Goal: Task Accomplishment & Management: Use online tool/utility

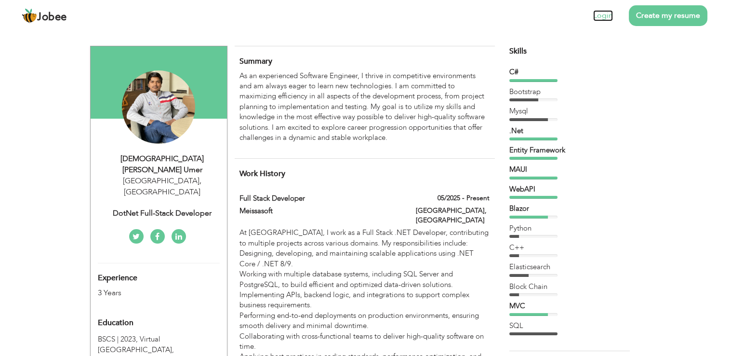
click at [601, 18] on link "Login" at bounding box center [603, 15] width 20 height 11
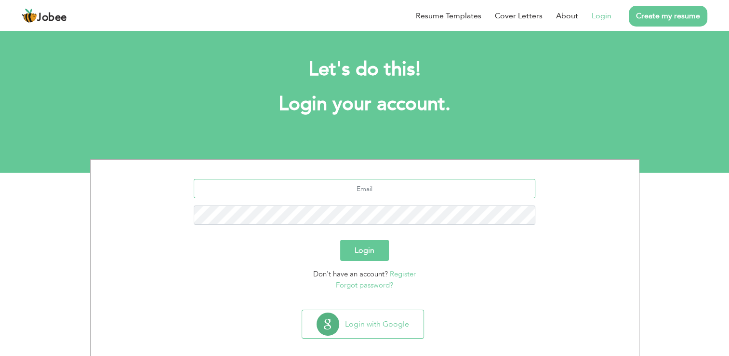
click at [402, 188] on input "text" at bounding box center [365, 188] width 342 height 19
type input "[EMAIL_ADDRESS][DOMAIN_NAME]"
click at [340, 239] on button "Login" at bounding box center [364, 249] width 49 height 21
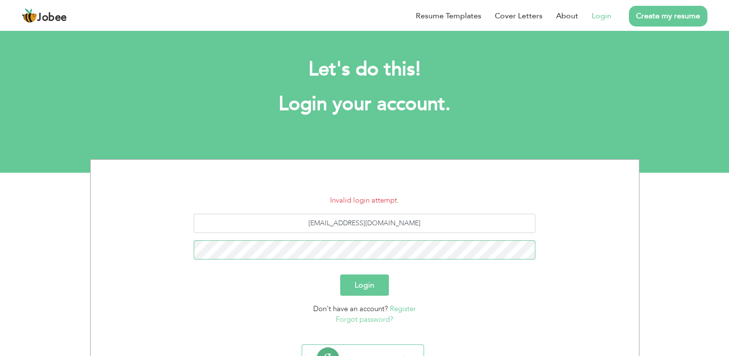
click at [340, 274] on button "Login" at bounding box center [364, 284] width 49 height 21
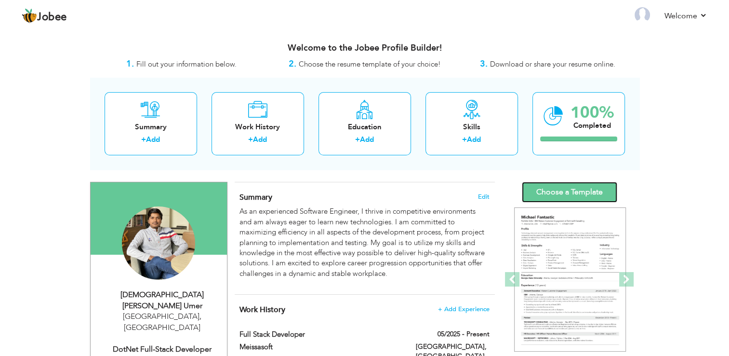
click at [543, 188] on link "Choose a Template" at bounding box center [569, 192] width 95 height 21
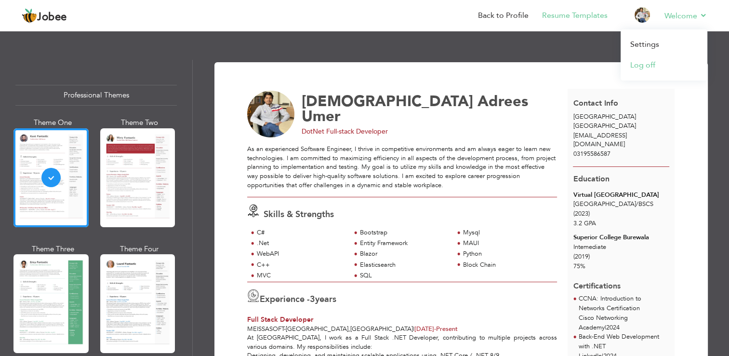
click at [620, 76] on li "Log off" at bounding box center [663, 65] width 87 height 21
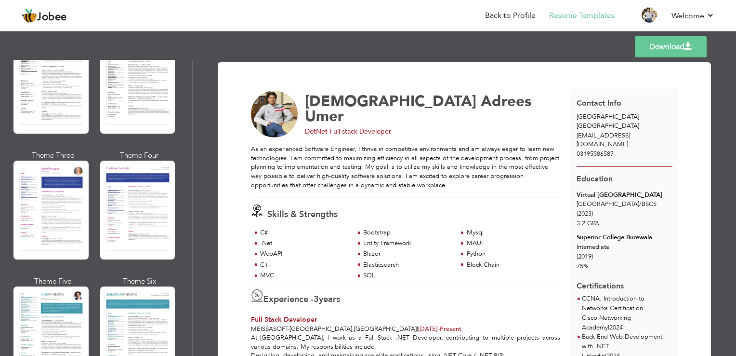
scroll to position [1235, 0]
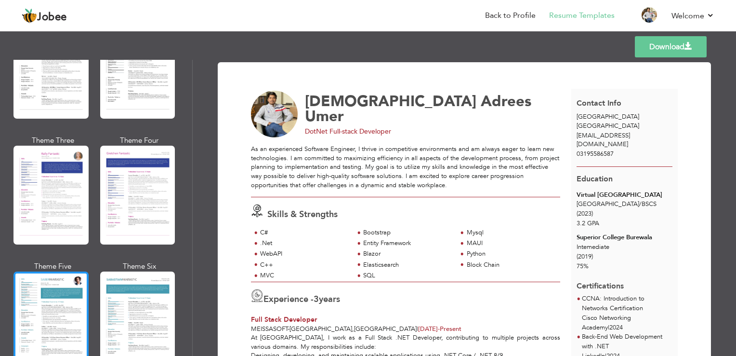
click at [66, 278] on div at bounding box center [50, 320] width 75 height 99
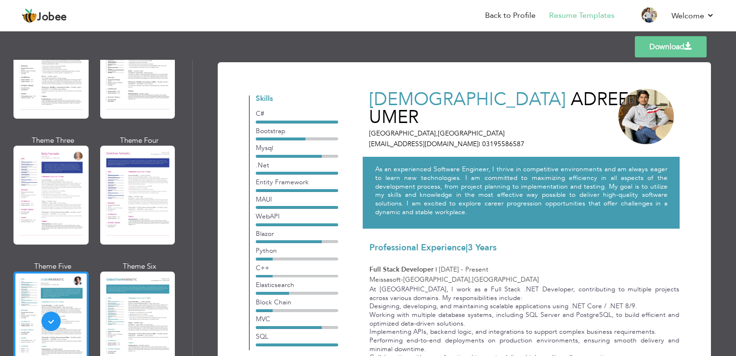
click at [647, 50] on link "Download" at bounding box center [671, 46] width 72 height 21
